Goal: Navigation & Orientation: Find specific page/section

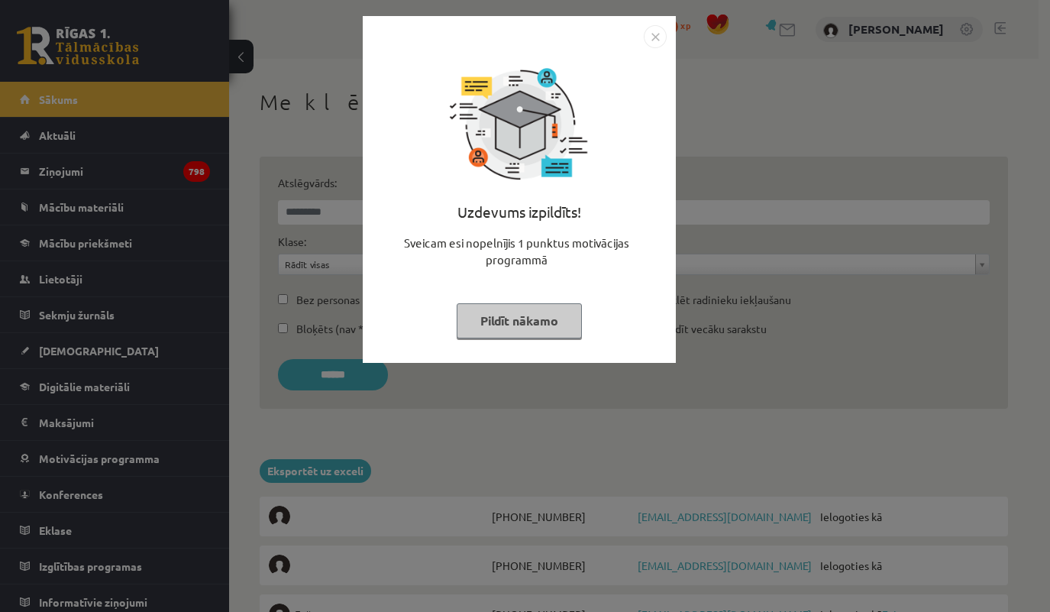
click at [652, 28] on img "Close" at bounding box center [655, 36] width 23 height 23
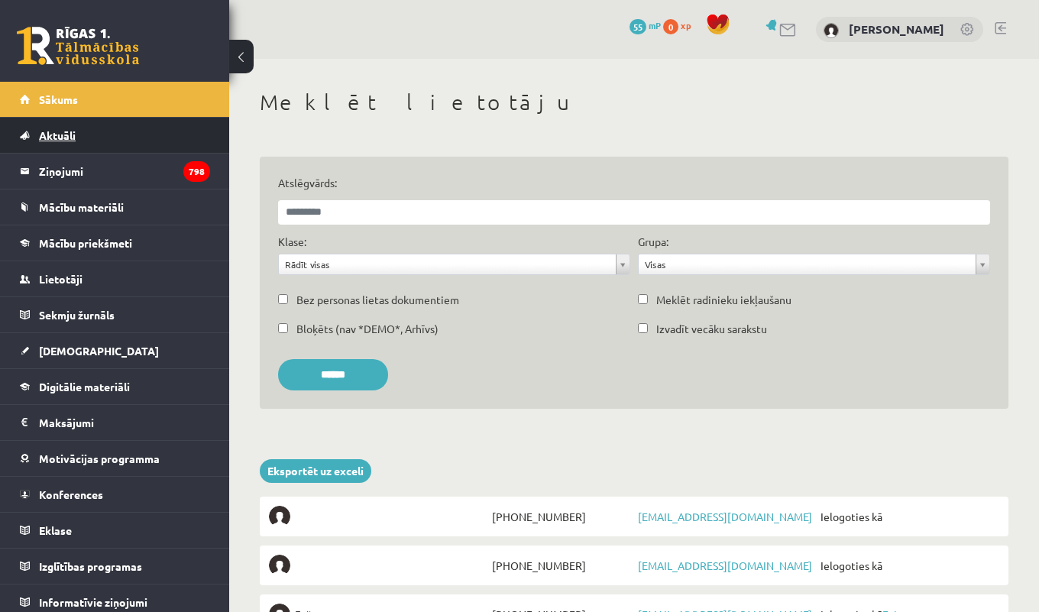
click at [74, 137] on span "Aktuāli" at bounding box center [57, 135] width 37 height 14
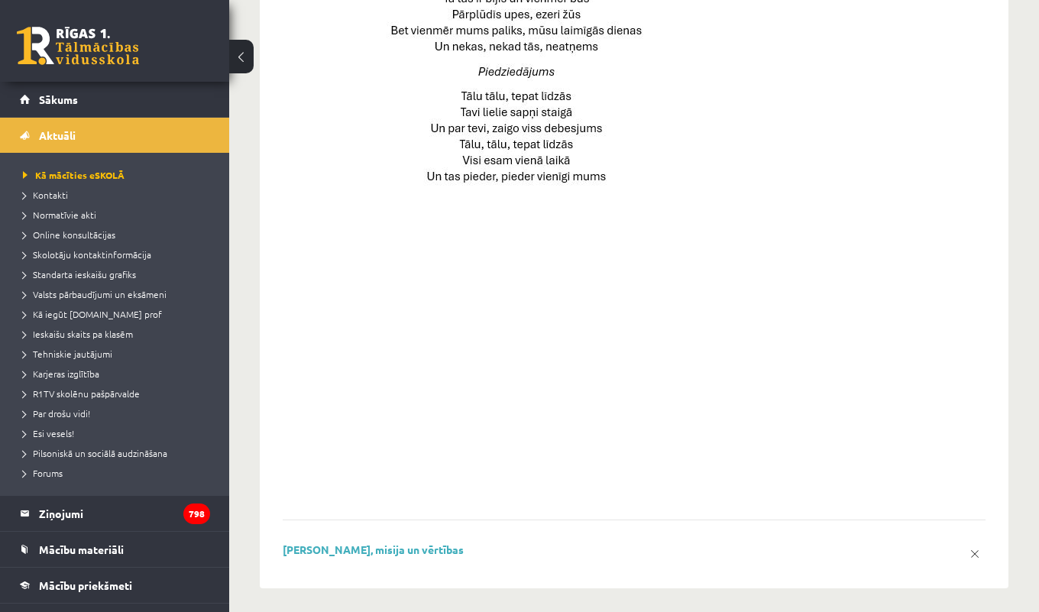
scroll to position [1098, 0]
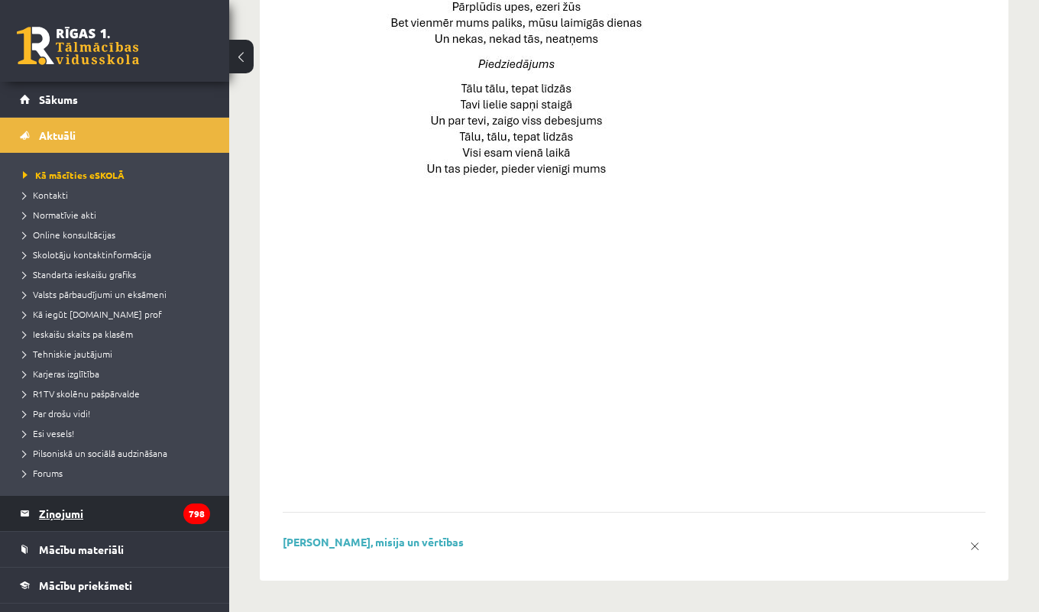
click at [58, 509] on legend "Ziņojumi 798" at bounding box center [124, 513] width 171 height 35
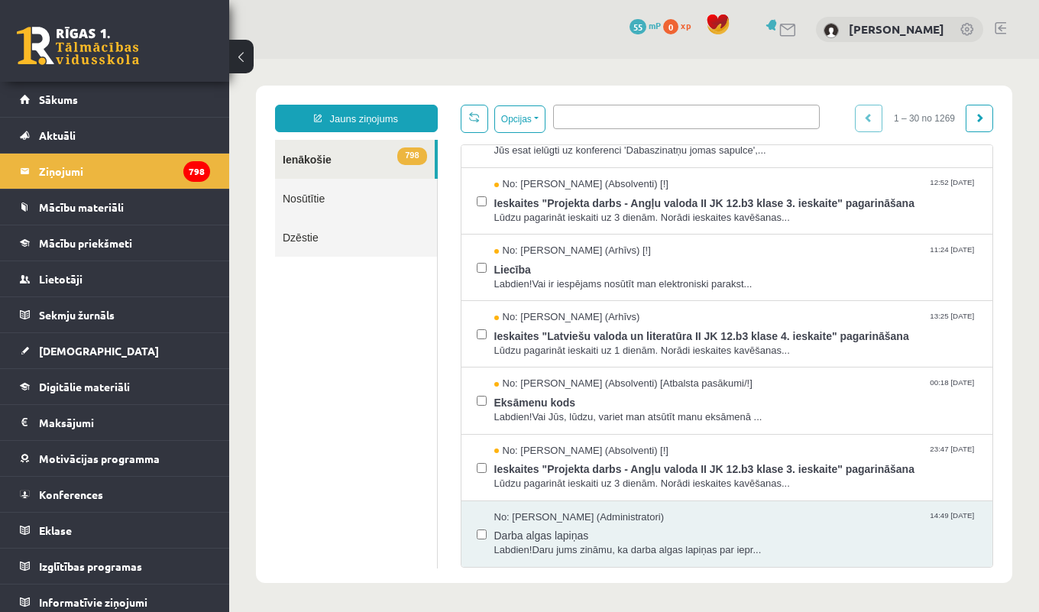
click at [992, 25] on div "0 Dāvanas 55 mP 0 xp [PERSON_NAME]" at bounding box center [634, 29] width 810 height 59
click at [997, 26] on link at bounding box center [999, 28] width 11 height 12
